Goal: Transaction & Acquisition: Purchase product/service

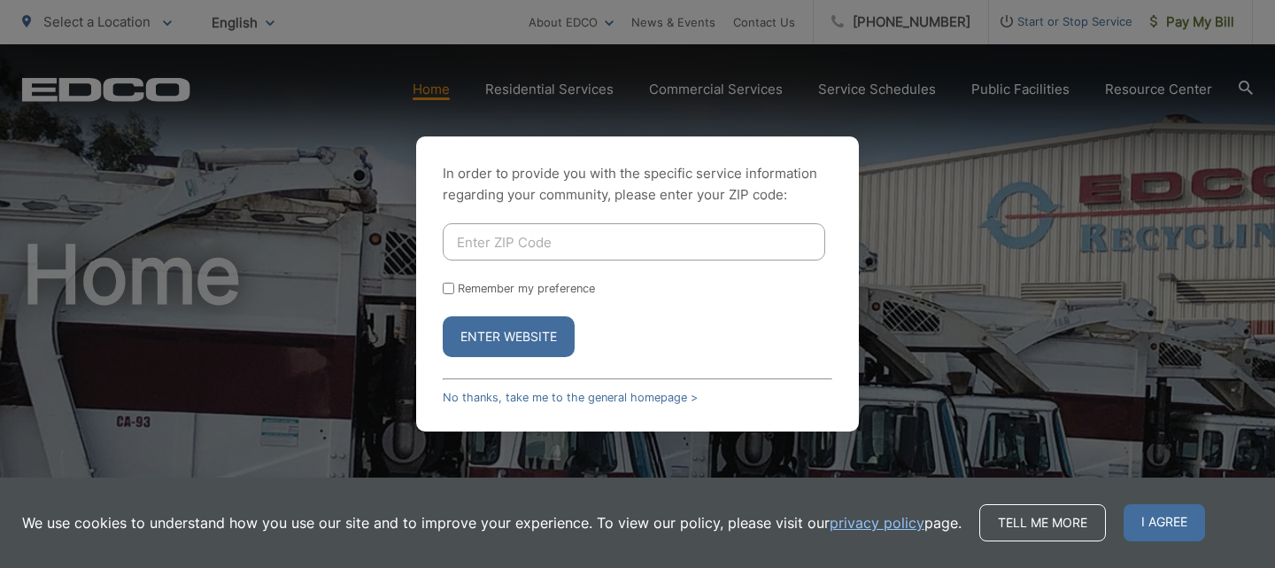
click at [579, 240] on input "Enter ZIP Code" at bounding box center [634, 241] width 383 height 37
type input "90245"
click at [449, 284] on input "Remember my preference" at bounding box center [449, 288] width 12 height 12
checkbox input "true"
click at [494, 328] on button "Enter Website" at bounding box center [509, 336] width 132 height 41
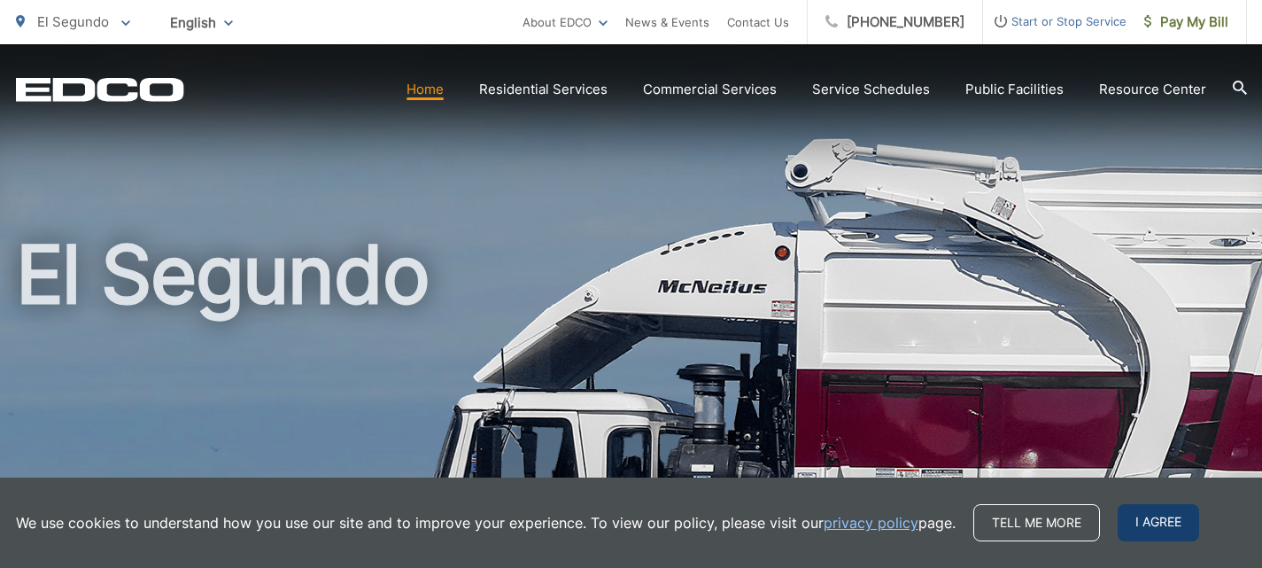
click at [1146, 515] on span "I agree" at bounding box center [1158, 522] width 81 height 37
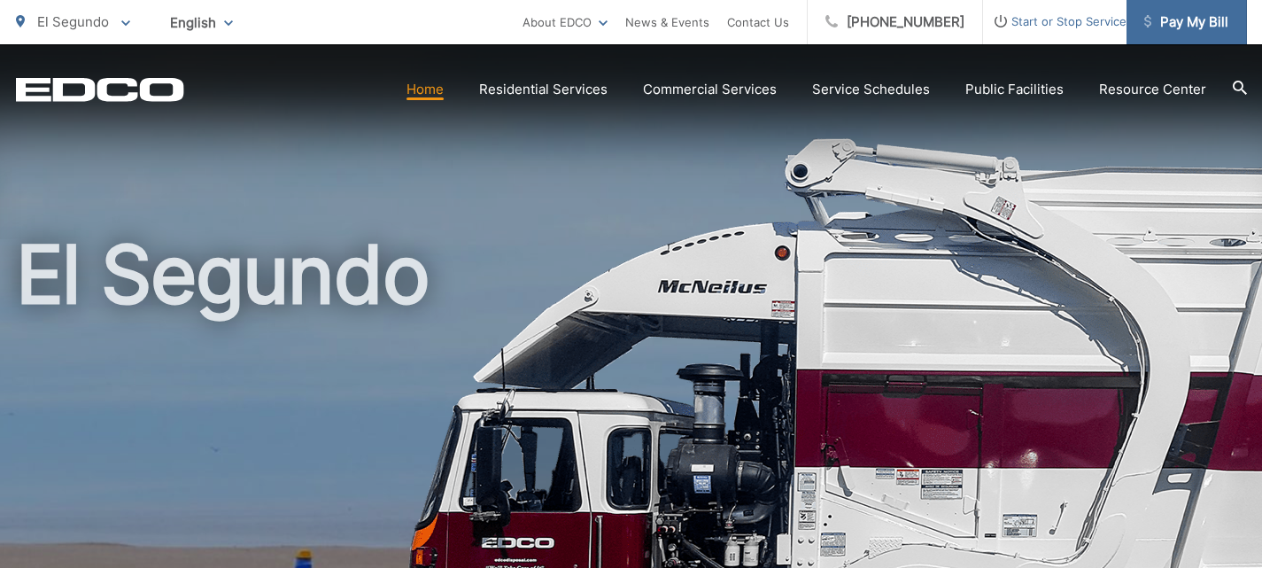
click at [1194, 11] on link "Pay My Bill" at bounding box center [1186, 22] width 120 height 44
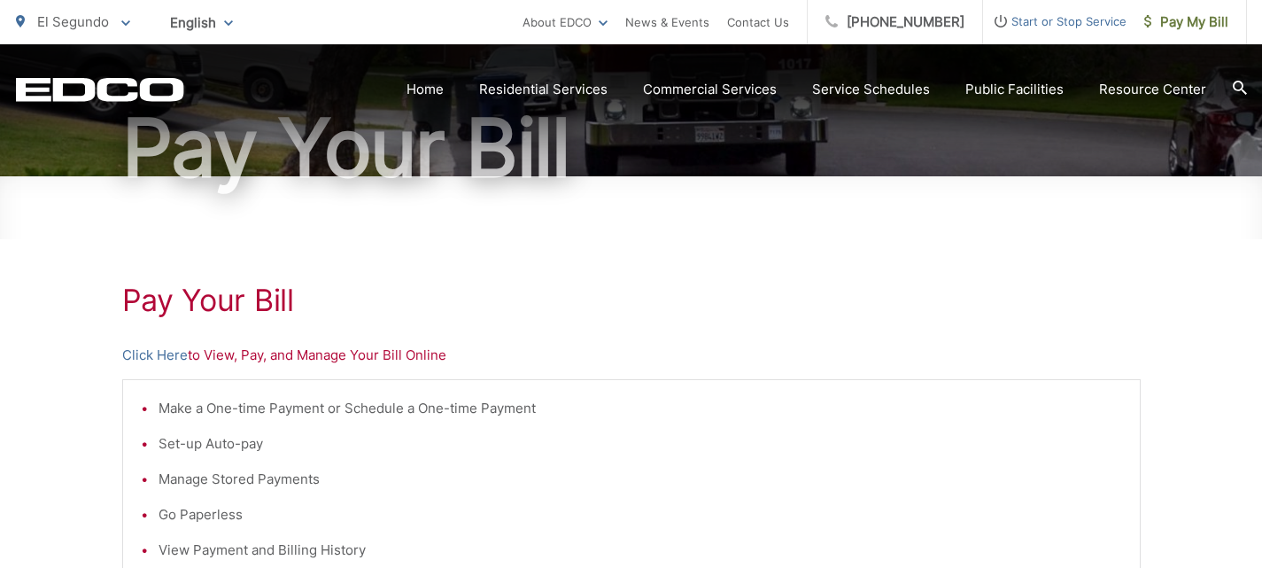
scroll to position [224, 0]
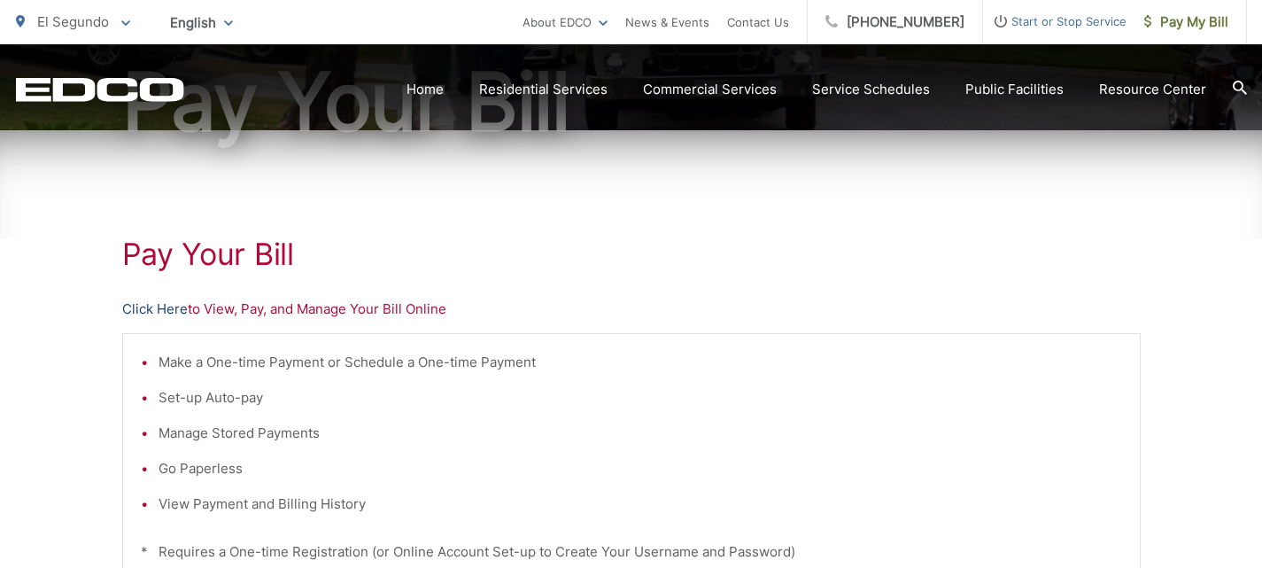
click at [122, 305] on link "Click Here" at bounding box center [155, 308] width 66 height 21
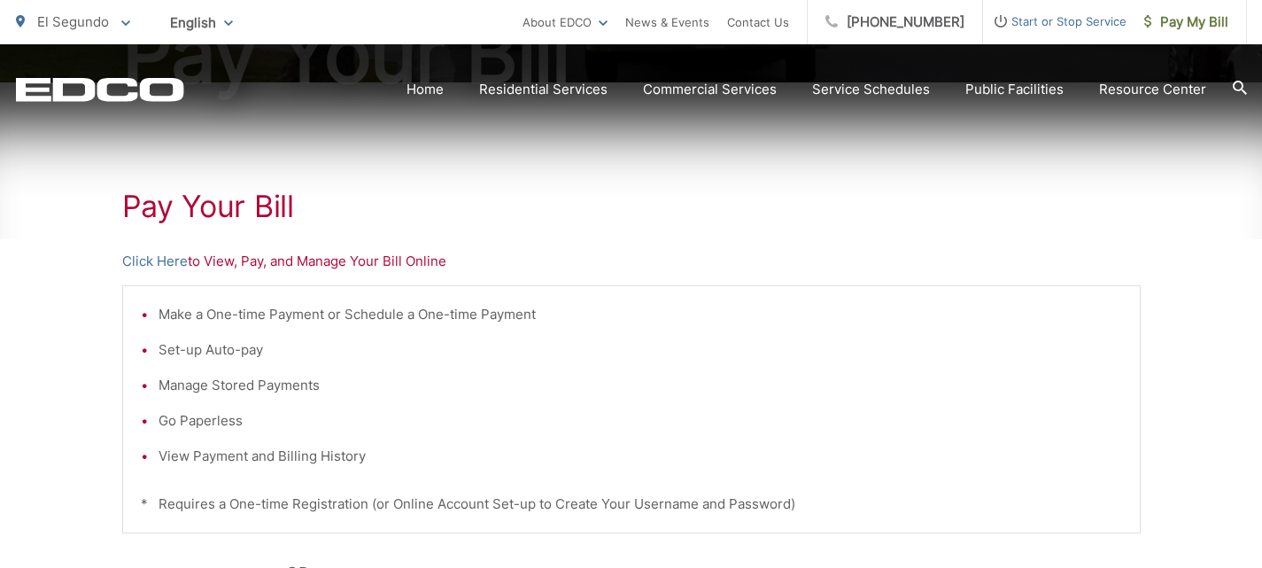
scroll to position [276, 0]
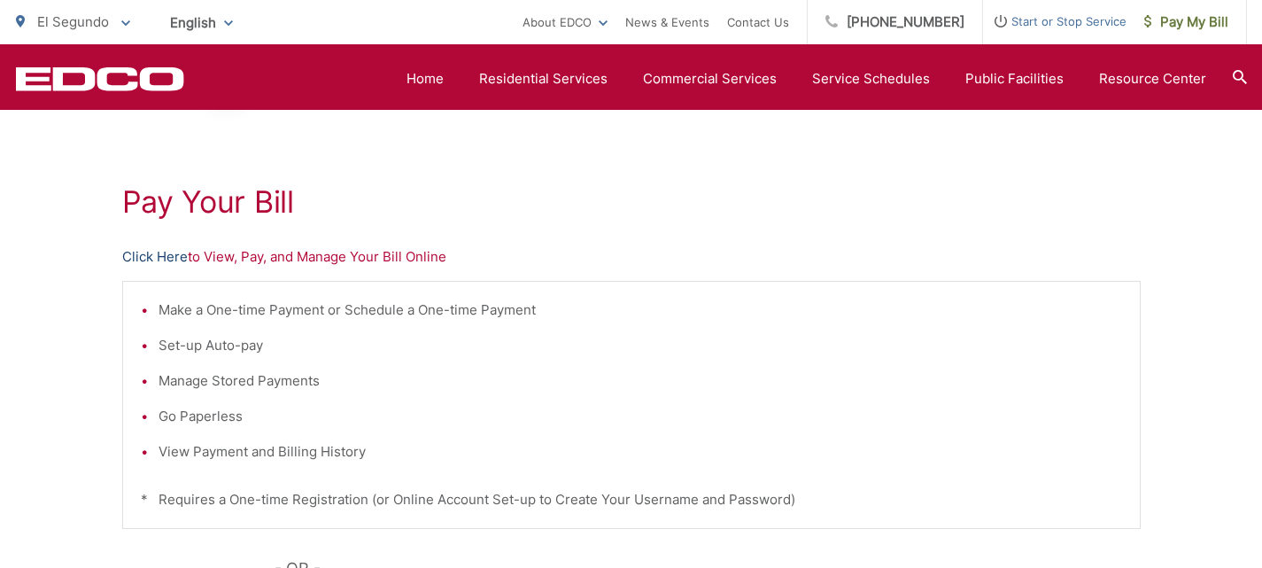
click at [171, 255] on link "Click Here" at bounding box center [155, 256] width 66 height 21
